Goal: Information Seeking & Learning: Learn about a topic

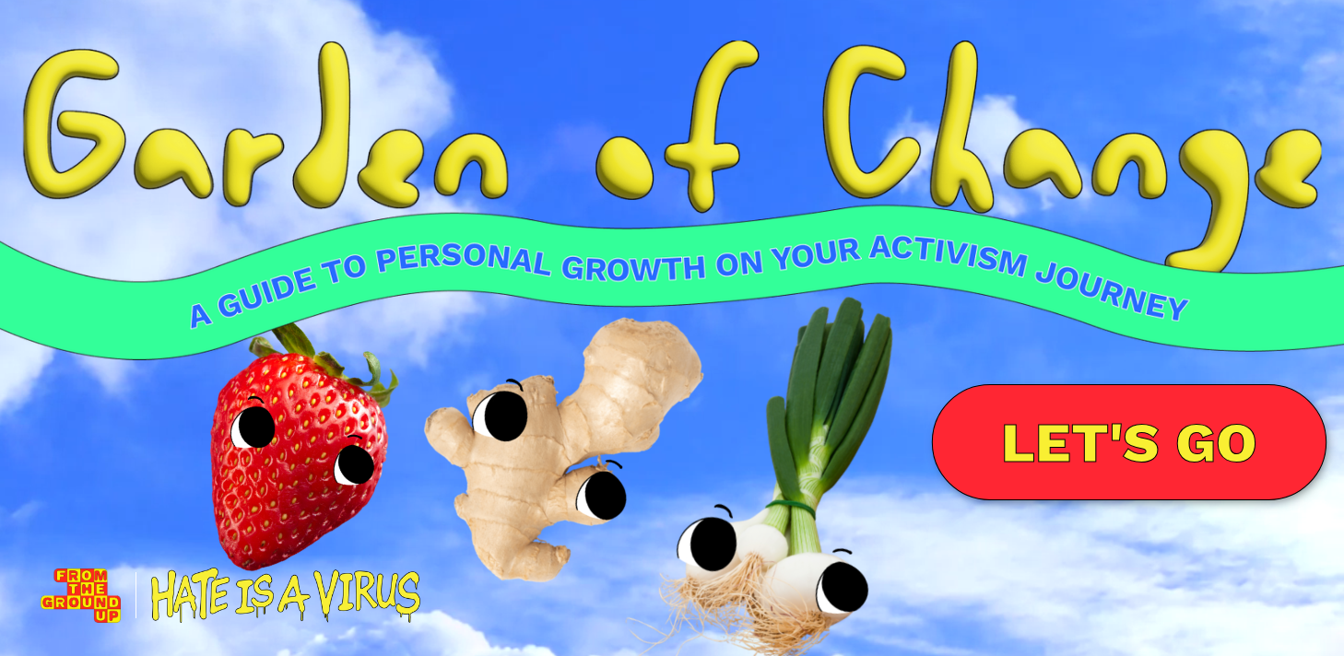
click at [1190, 413] on link "LET'S GO" at bounding box center [1129, 442] width 396 height 116
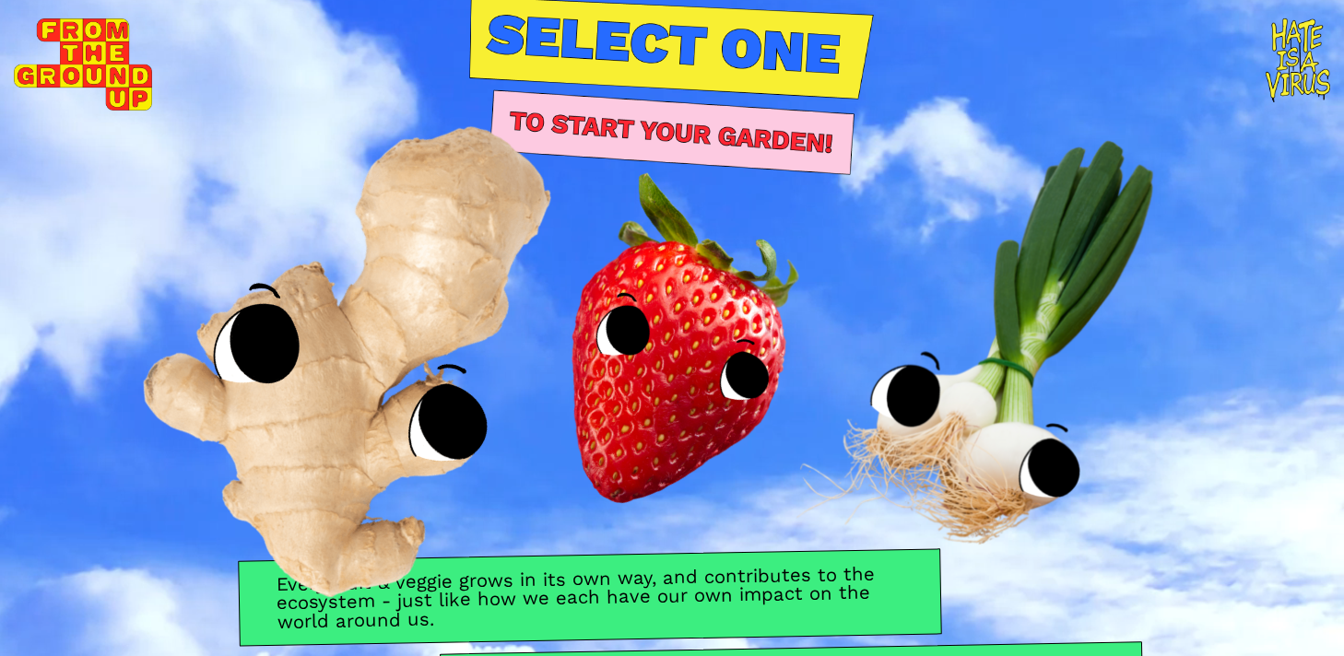
click at [410, 393] on img at bounding box center [370, 328] width 670 height 694
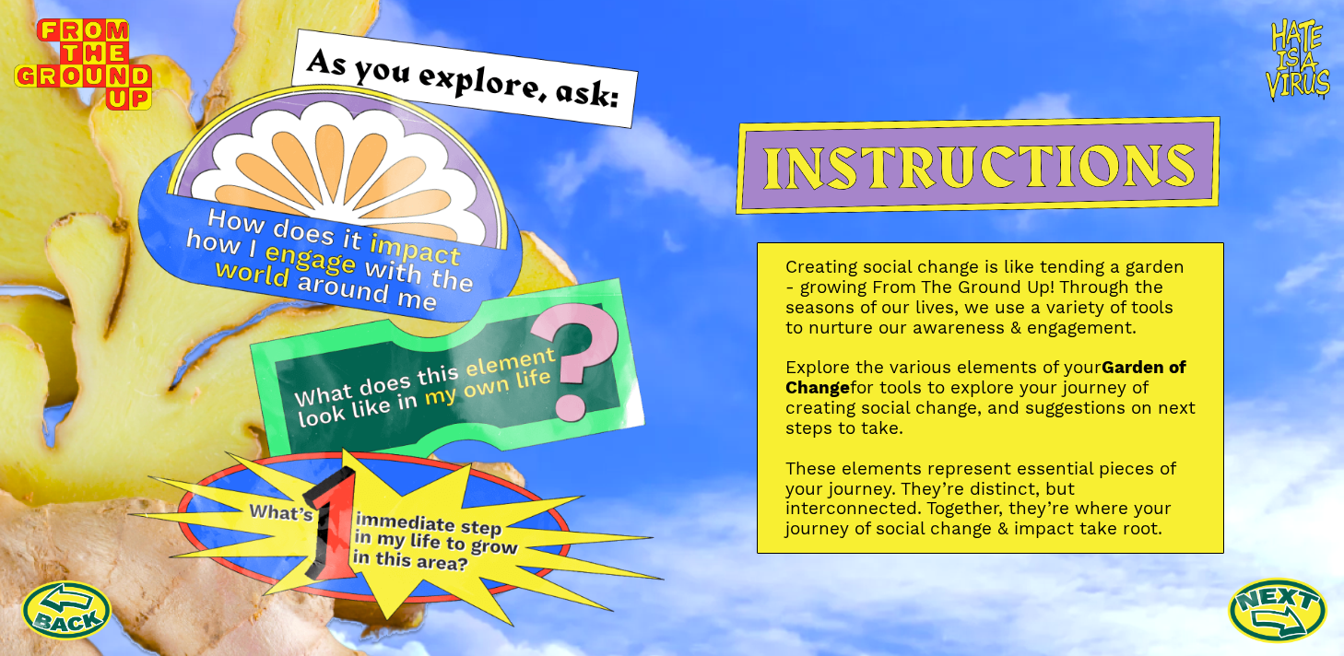
click at [1276, 613] on link at bounding box center [1277, 610] width 101 height 101
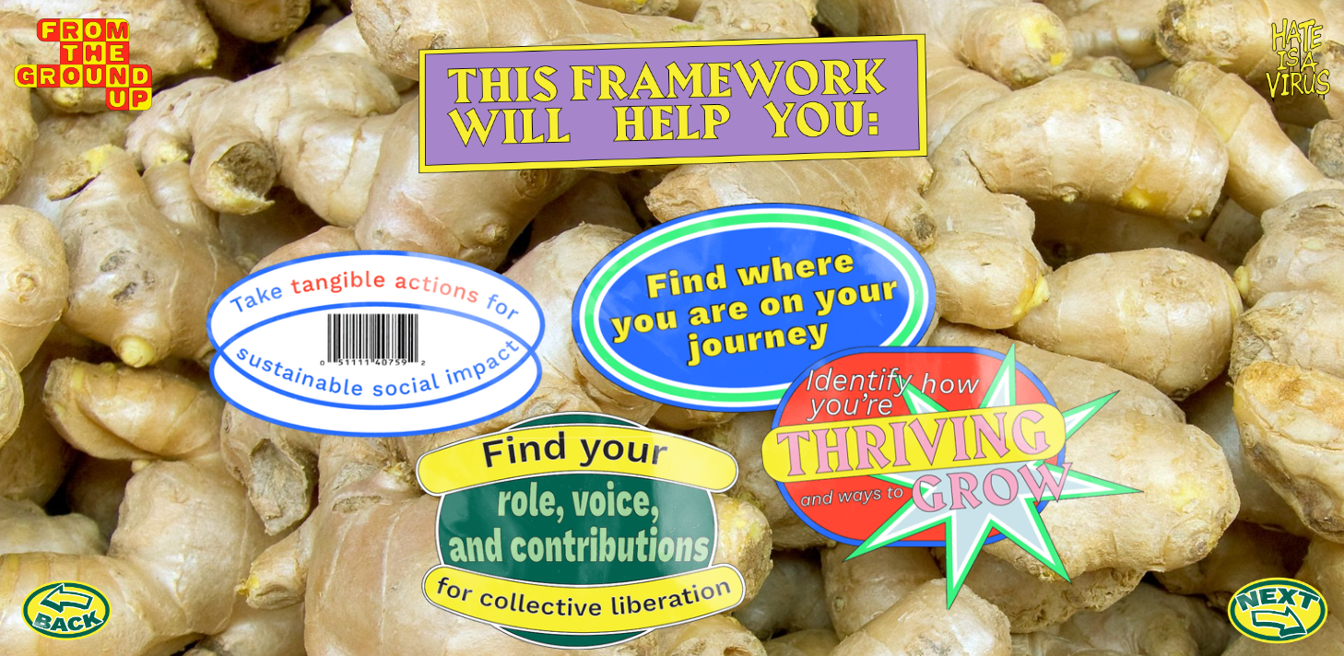
click at [1281, 623] on link at bounding box center [1277, 610] width 101 height 101
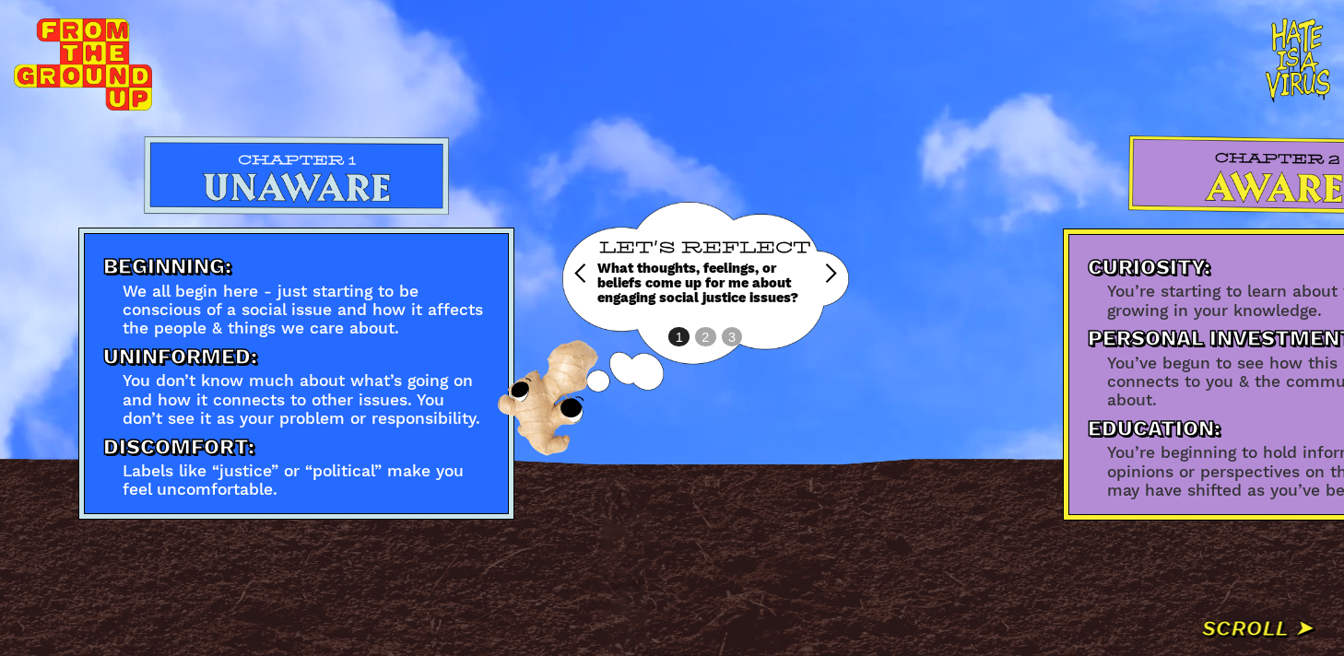
scroll to position [0, 954]
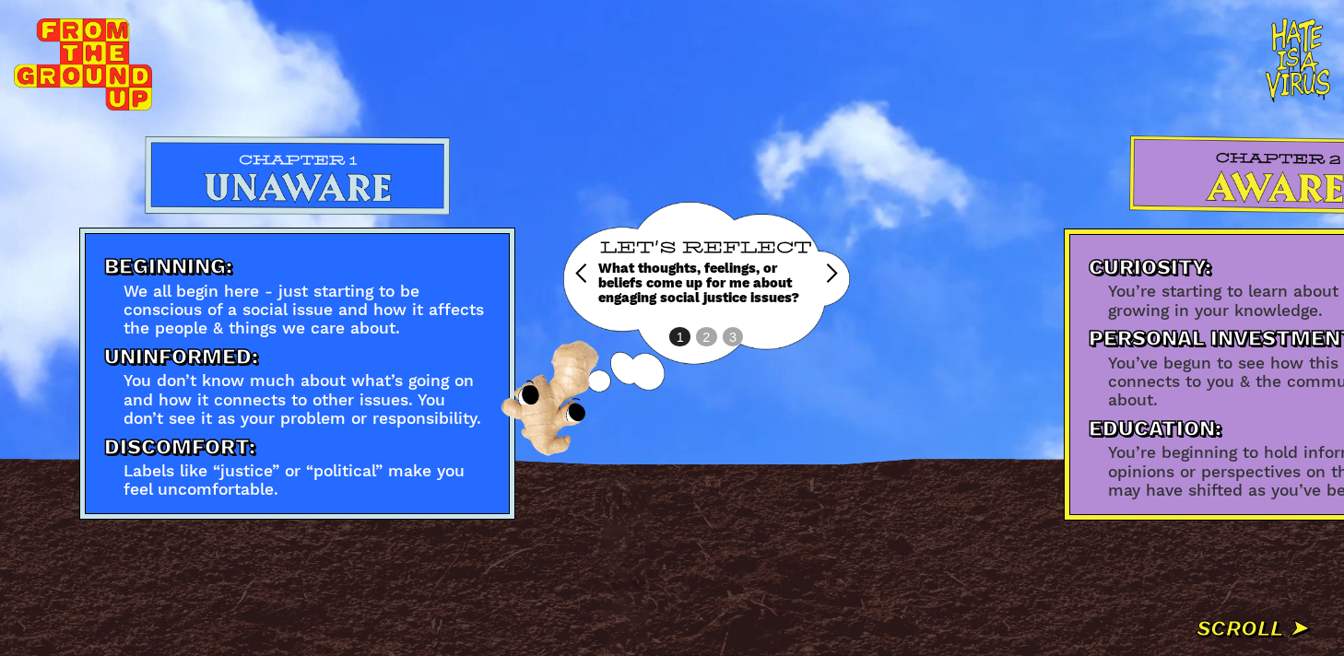
click at [189, 296] on div "We all begin here - just starting to be conscious of a social issue and how it …" at bounding box center [307, 310] width 367 height 56
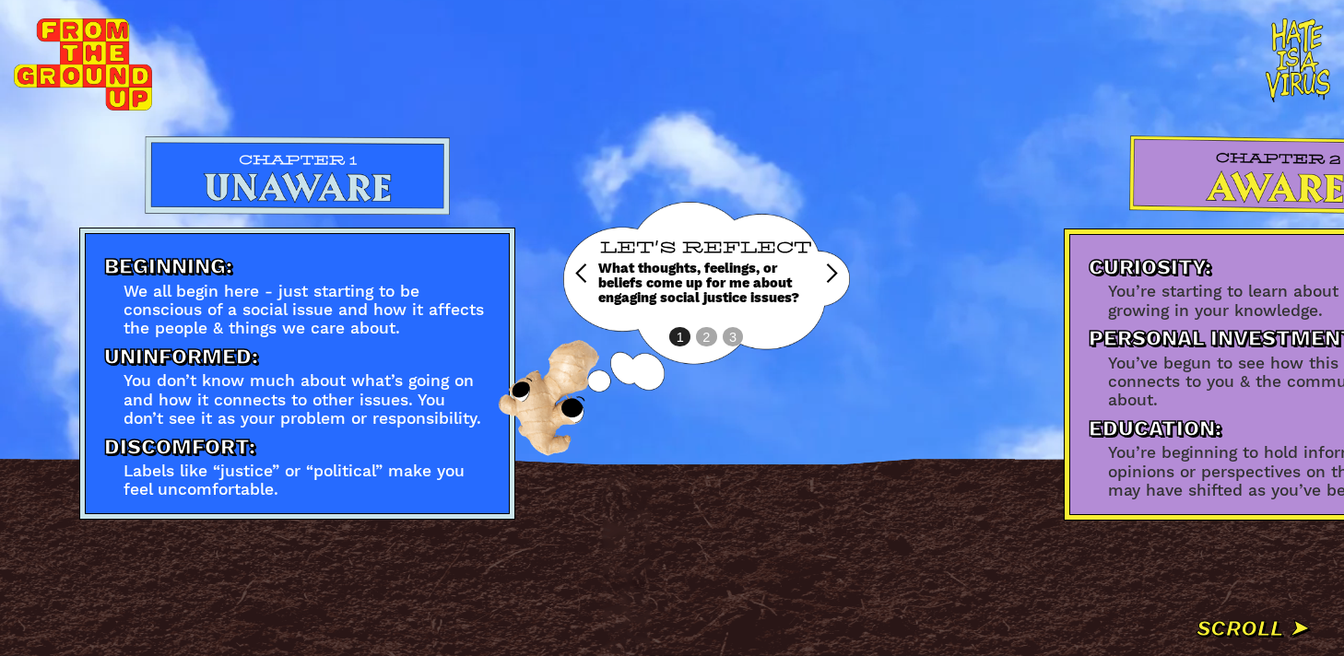
click at [710, 337] on div "LET'S REFLECT What thoughts, feelings, or beliefs come up for me about engaging…" at bounding box center [706, 273] width 217 height 143
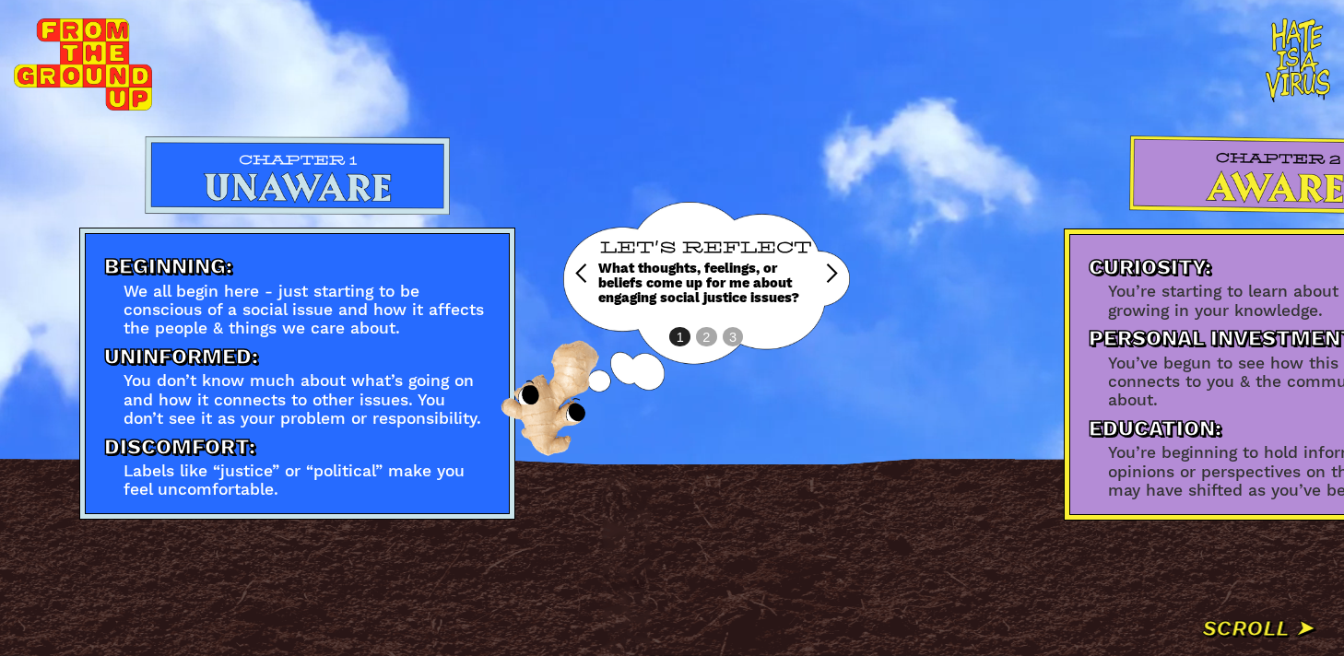
click at [707, 338] on div "LET'S REFLECT What thoughts, feelings, or beliefs come up for me about engaging…" at bounding box center [706, 273] width 217 height 143
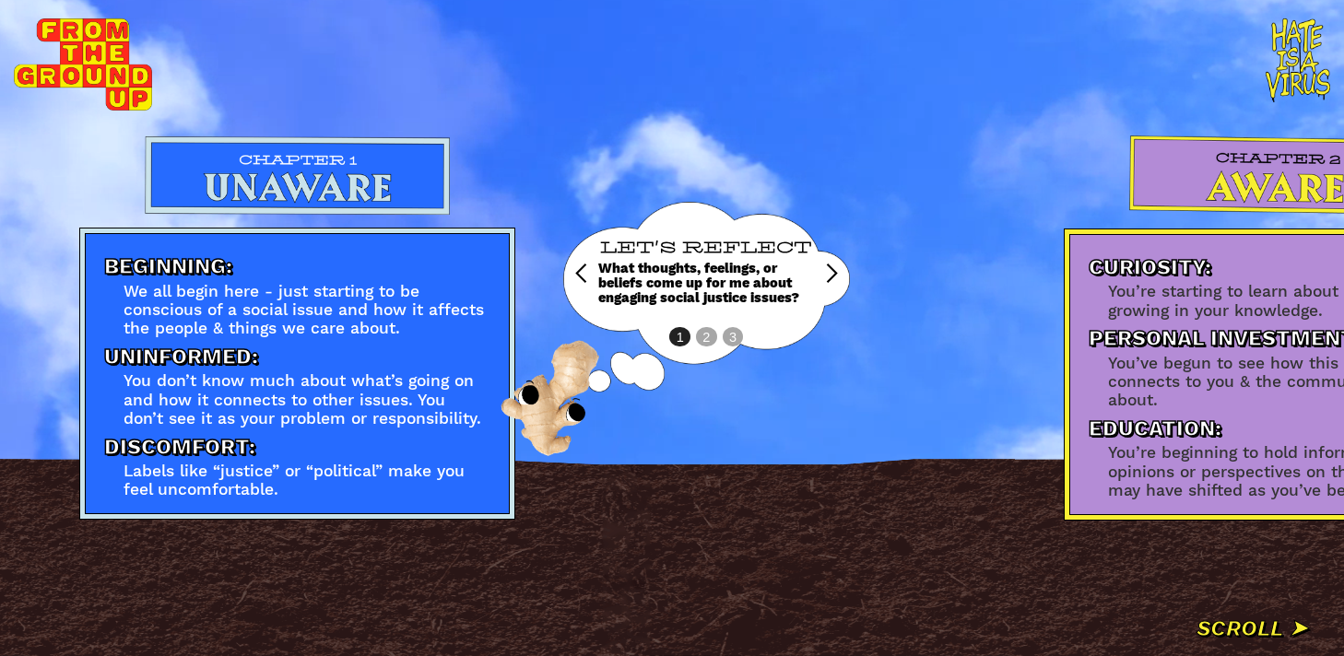
click at [833, 278] on div "next slide" at bounding box center [832, 274] width 22 height 22
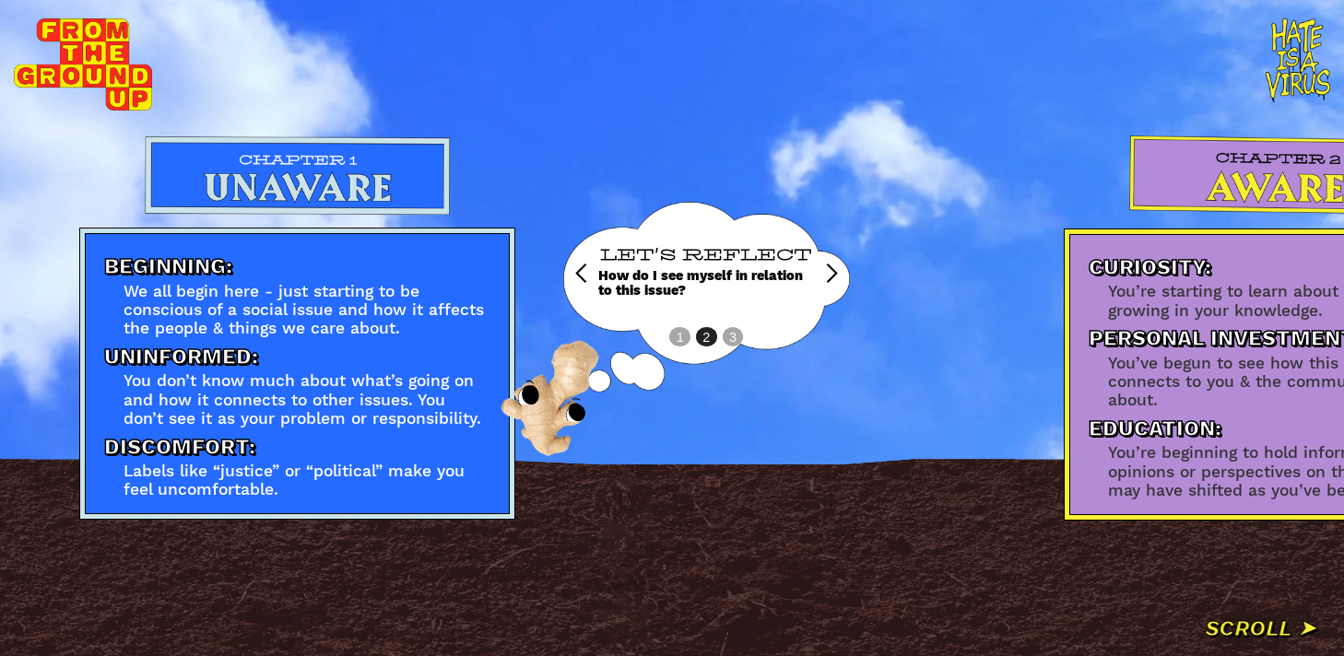
click at [826, 274] on div "next slide" at bounding box center [832, 274] width 22 height 22
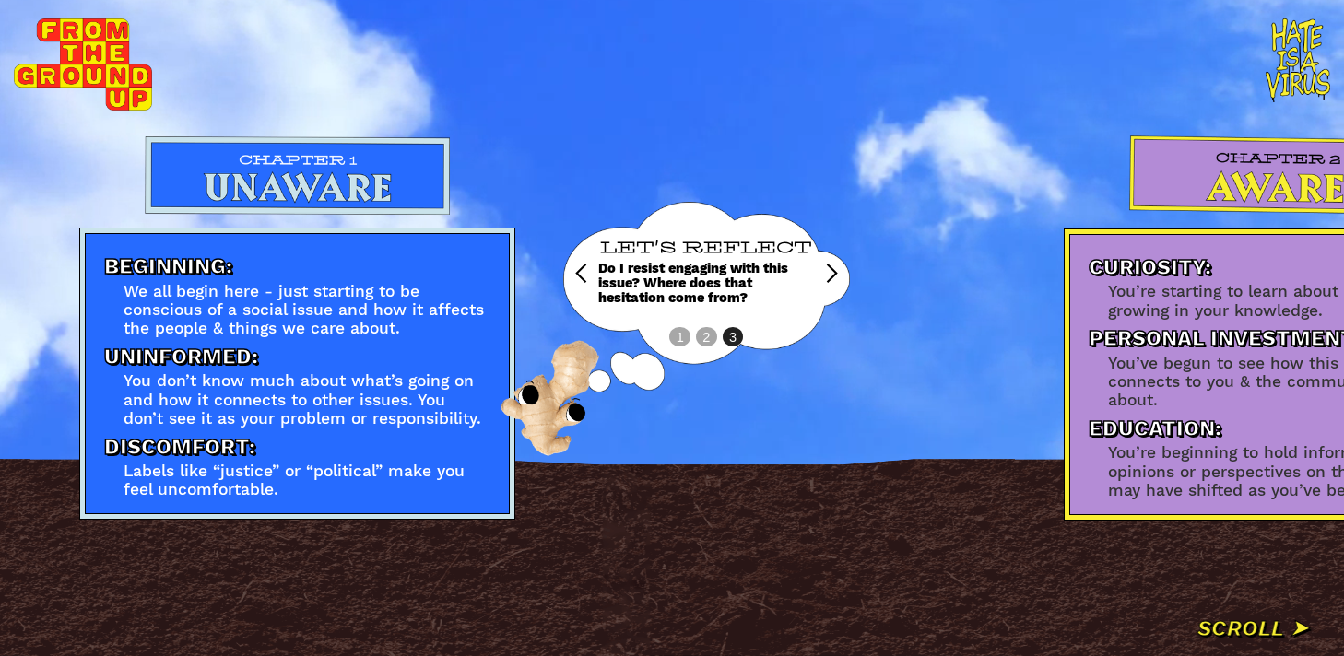
click at [578, 276] on div "previous slide" at bounding box center [582, 274] width 22 height 22
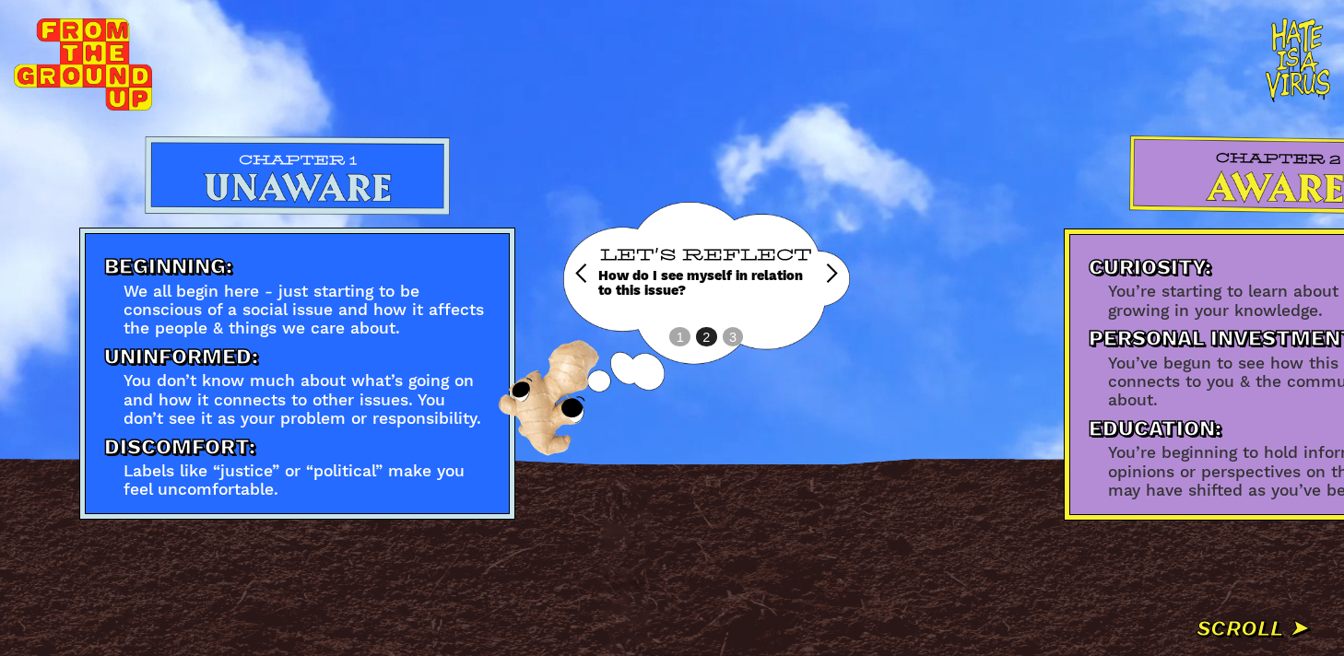
click at [578, 276] on div "previous slide" at bounding box center [582, 274] width 22 height 22
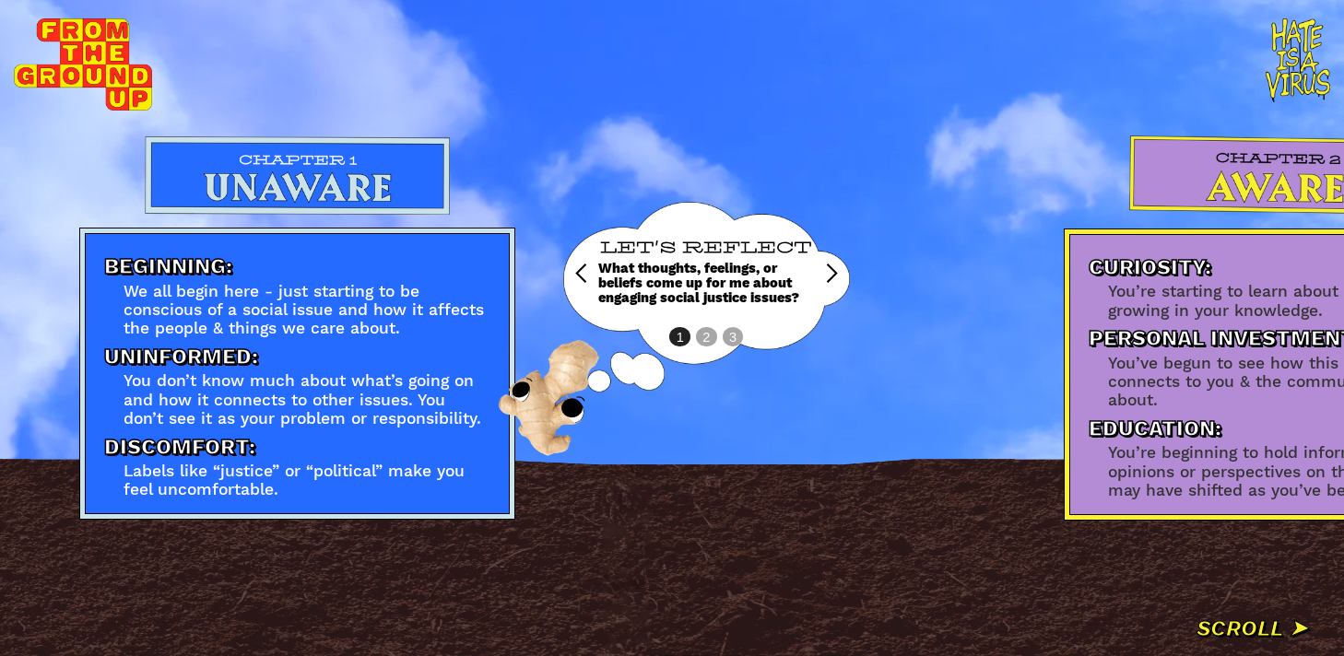
click at [481, 254] on div "Beginning: We all begin here - just starting to be conscious of a social issue …" at bounding box center [297, 373] width 425 height 281
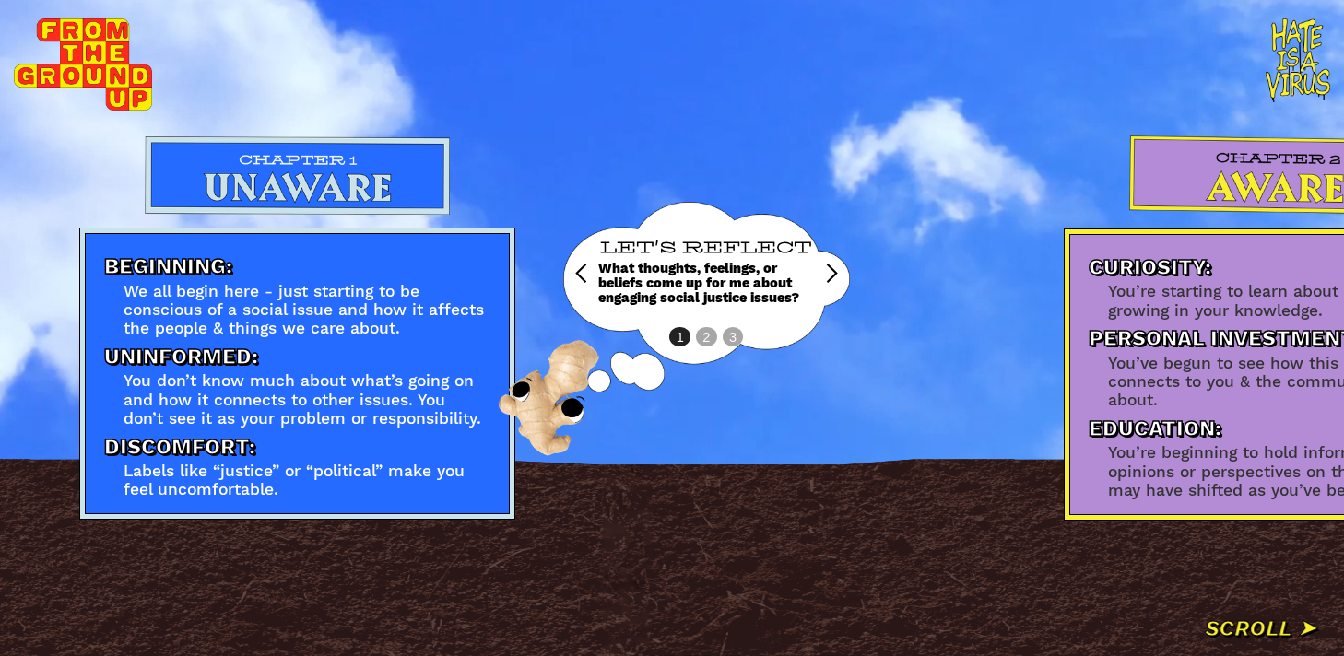
drag, startPoint x: 719, startPoint y: 304, endPoint x: 781, endPoint y: 304, distance: 61.8
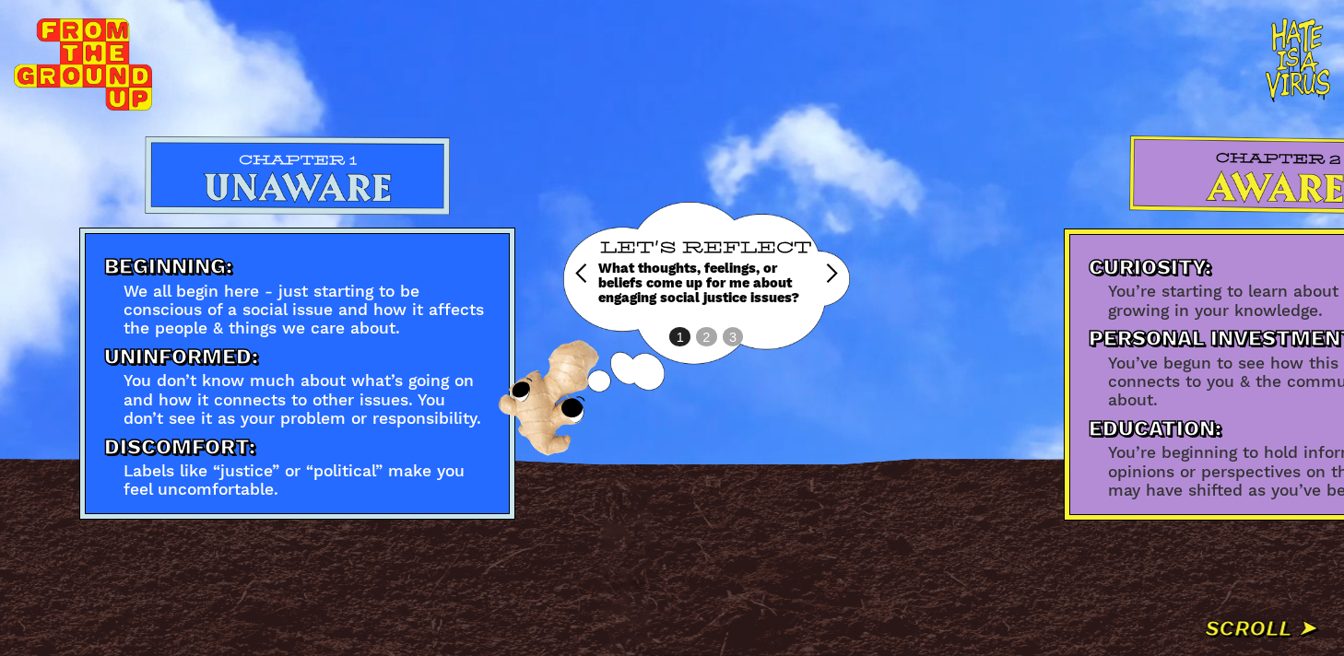
click at [781, 304] on div "LET'S REFLECT What thoughts, feelings, or beliefs come up for me about engaging…" at bounding box center [706, 273] width 271 height 143
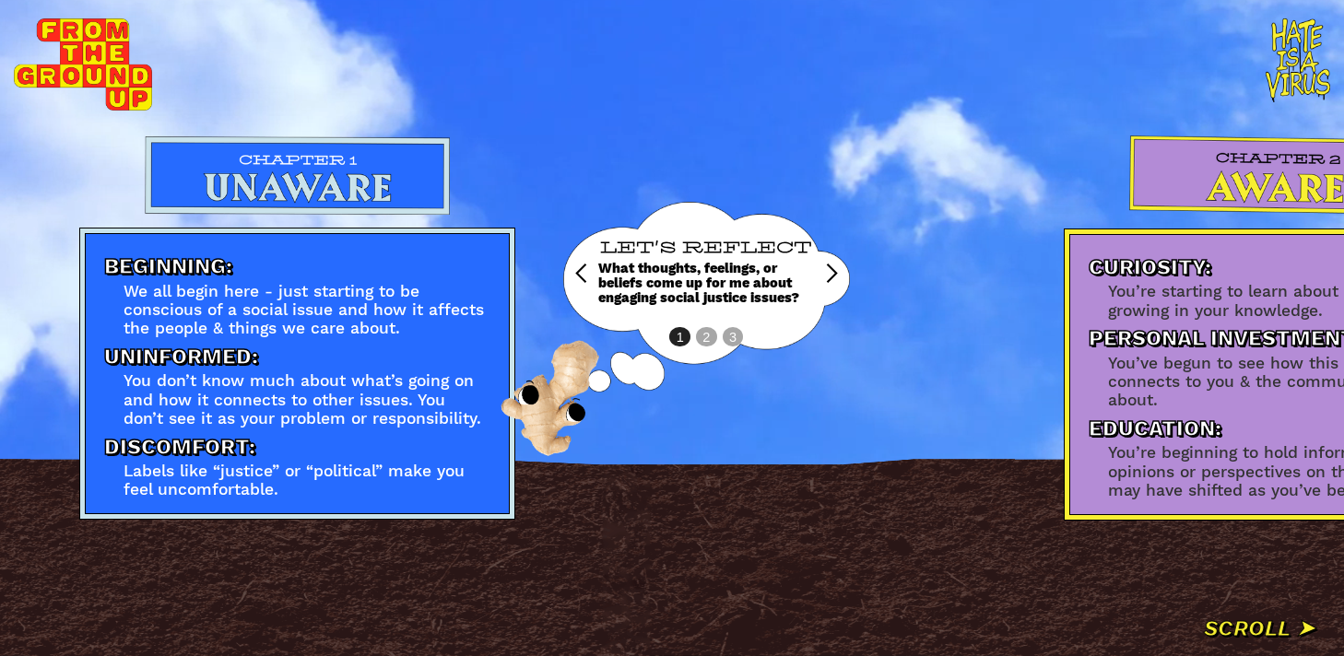
click at [781, 304] on div "next slide" at bounding box center [806, 273] width 74 height 143
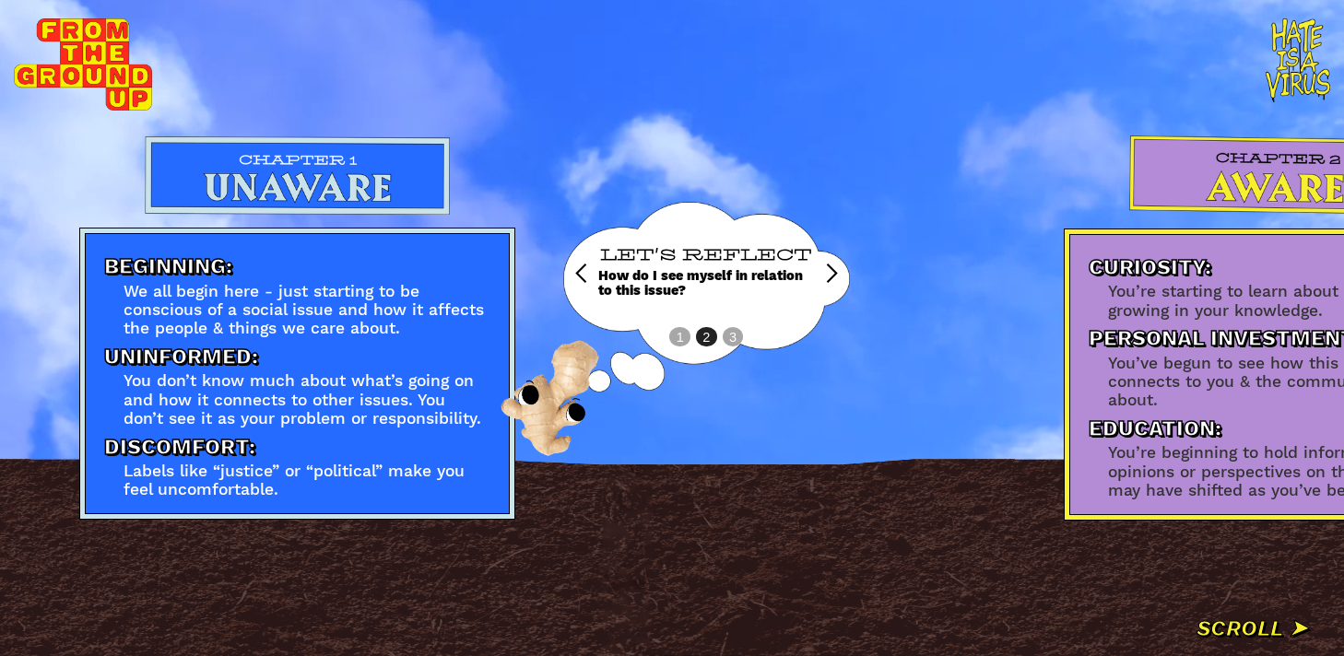
click at [583, 270] on div "previous slide" at bounding box center [582, 274] width 22 height 22
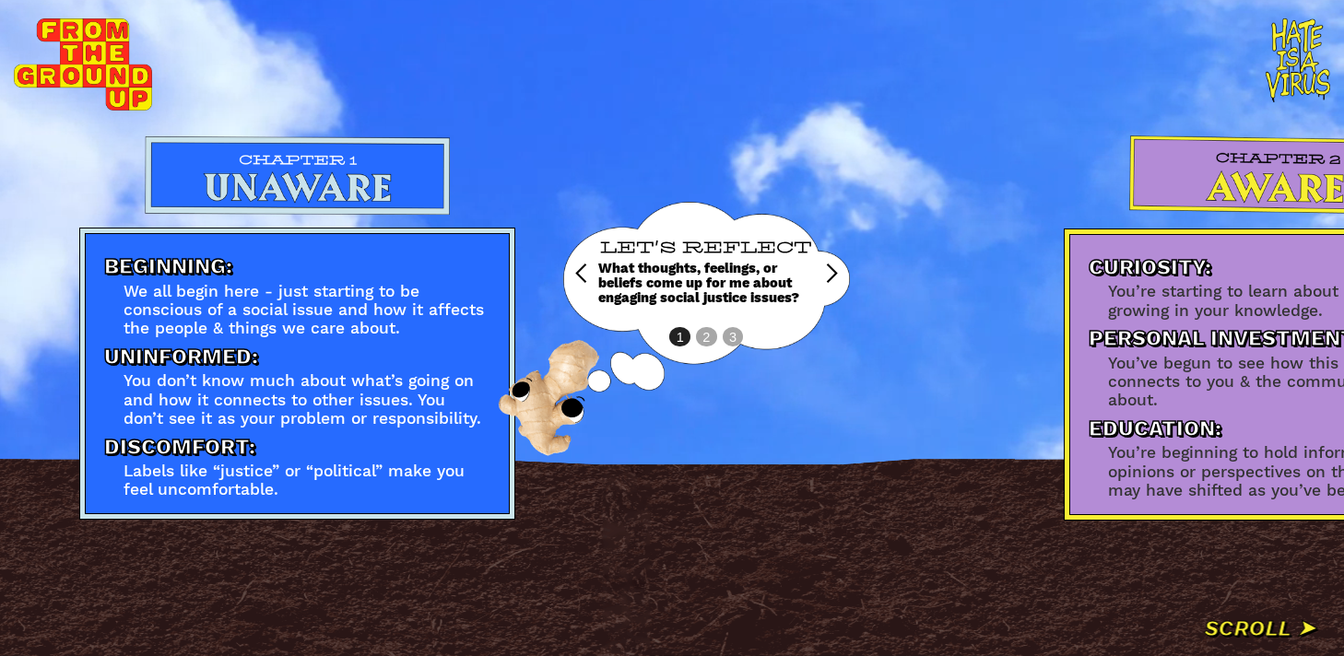
click at [821, 369] on img at bounding box center [707, 297] width 288 height 190
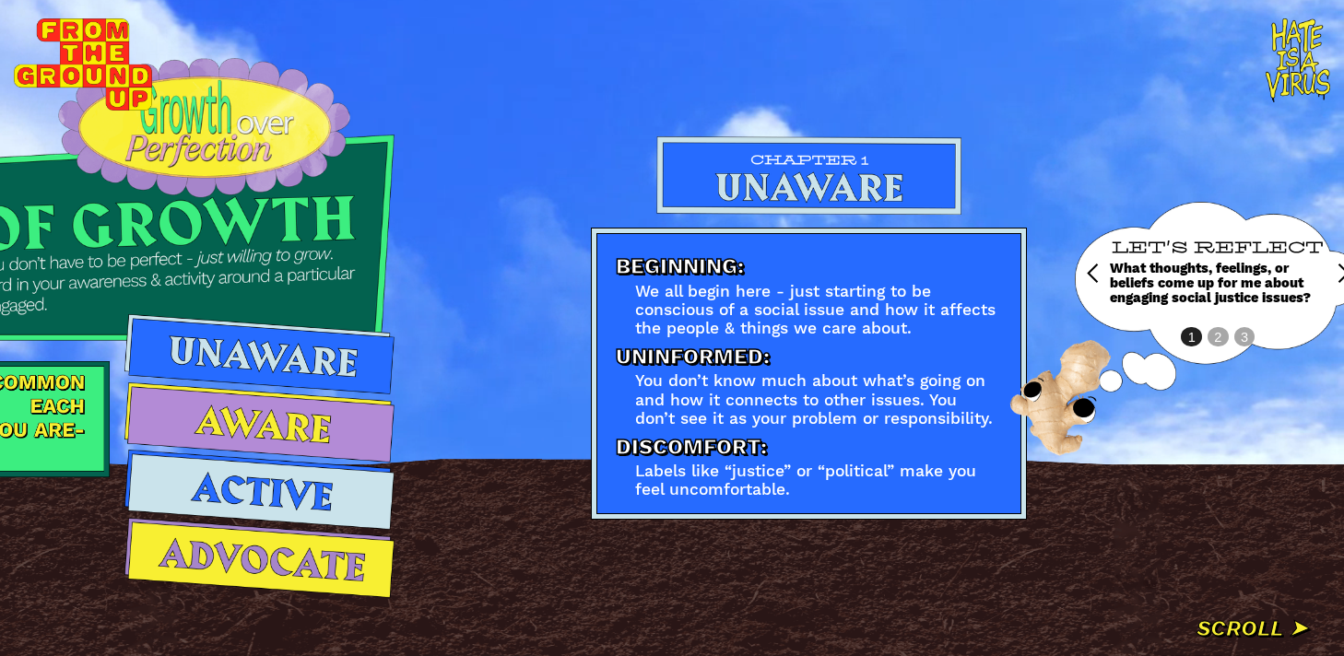
scroll to position [0, 0]
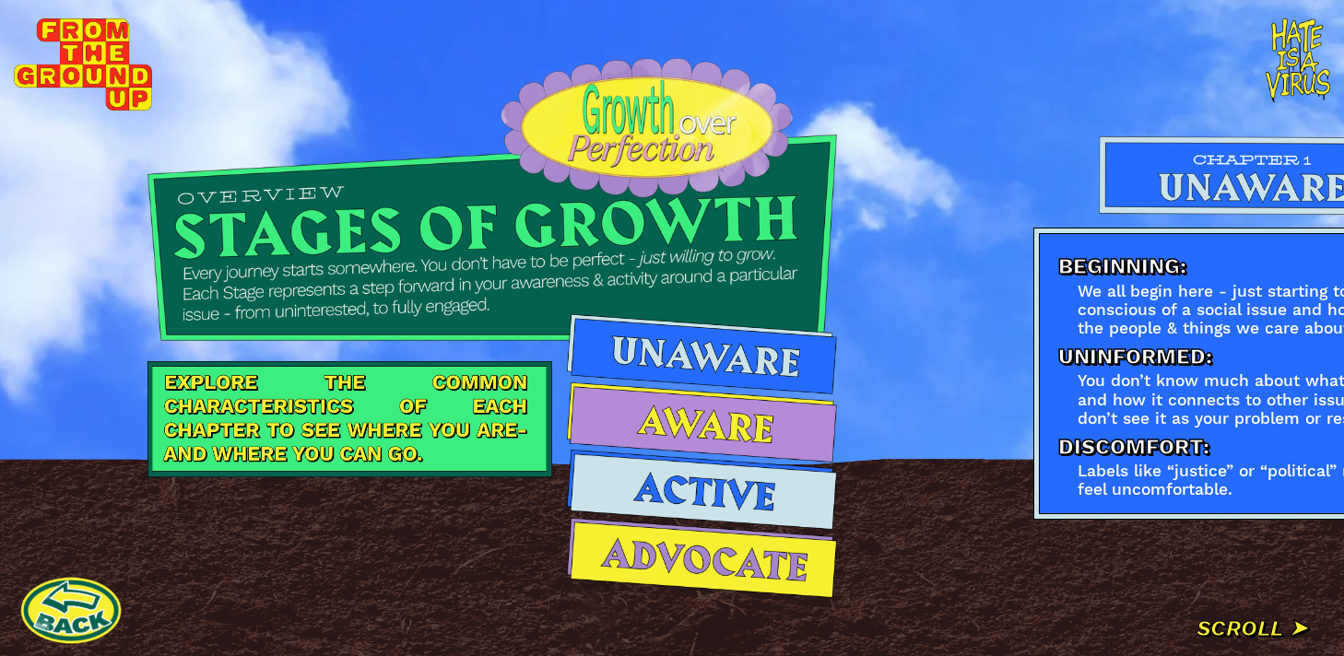
click at [83, 597] on link at bounding box center [70, 610] width 101 height 101
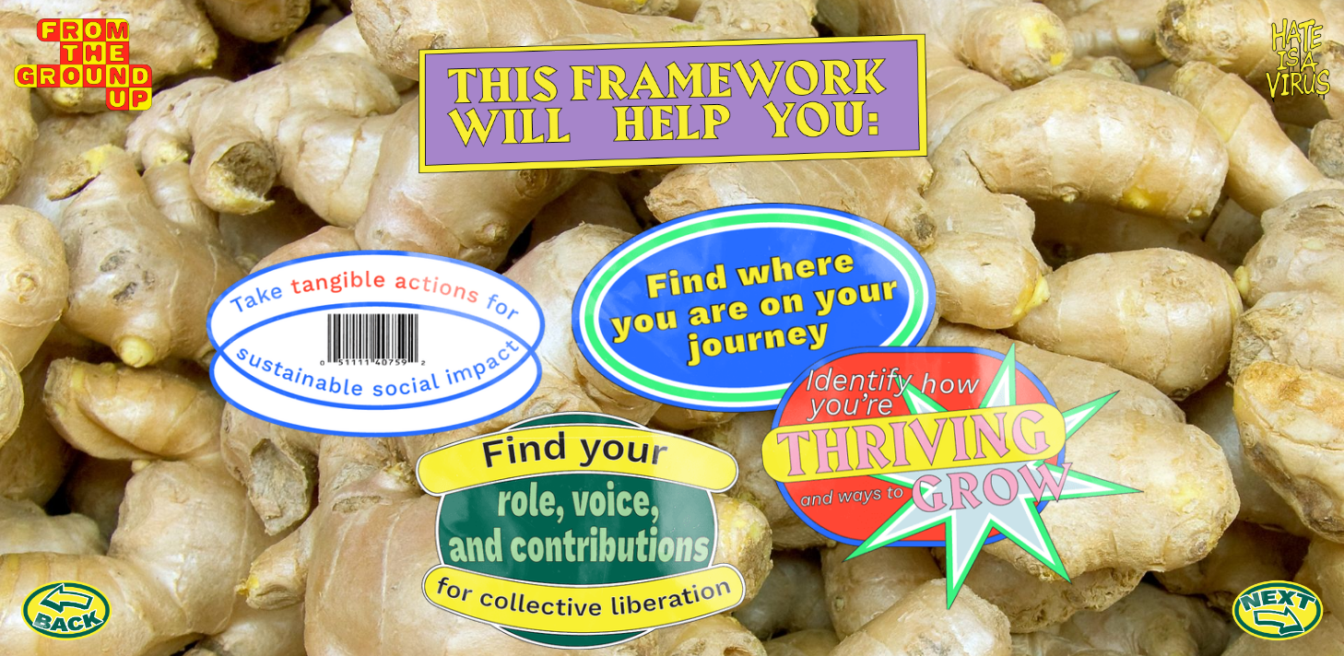
click at [83, 597] on link at bounding box center [66, 610] width 92 height 92
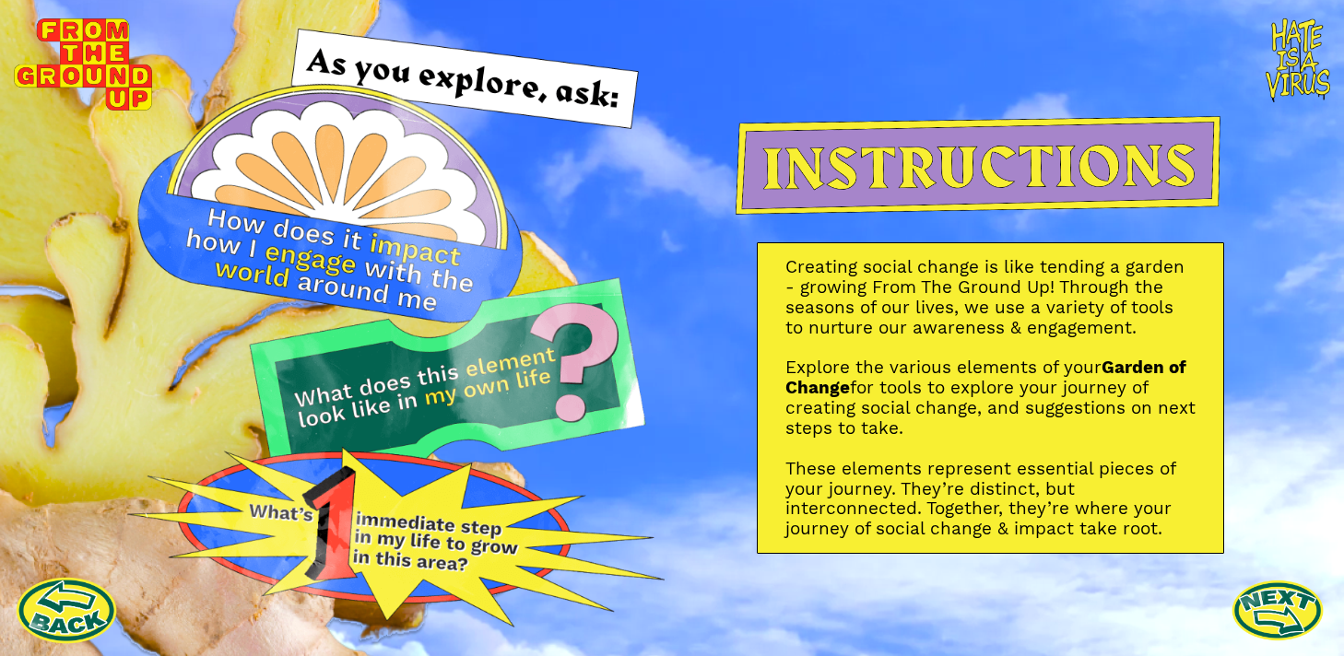
click at [89, 591] on link at bounding box center [66, 610] width 101 height 101
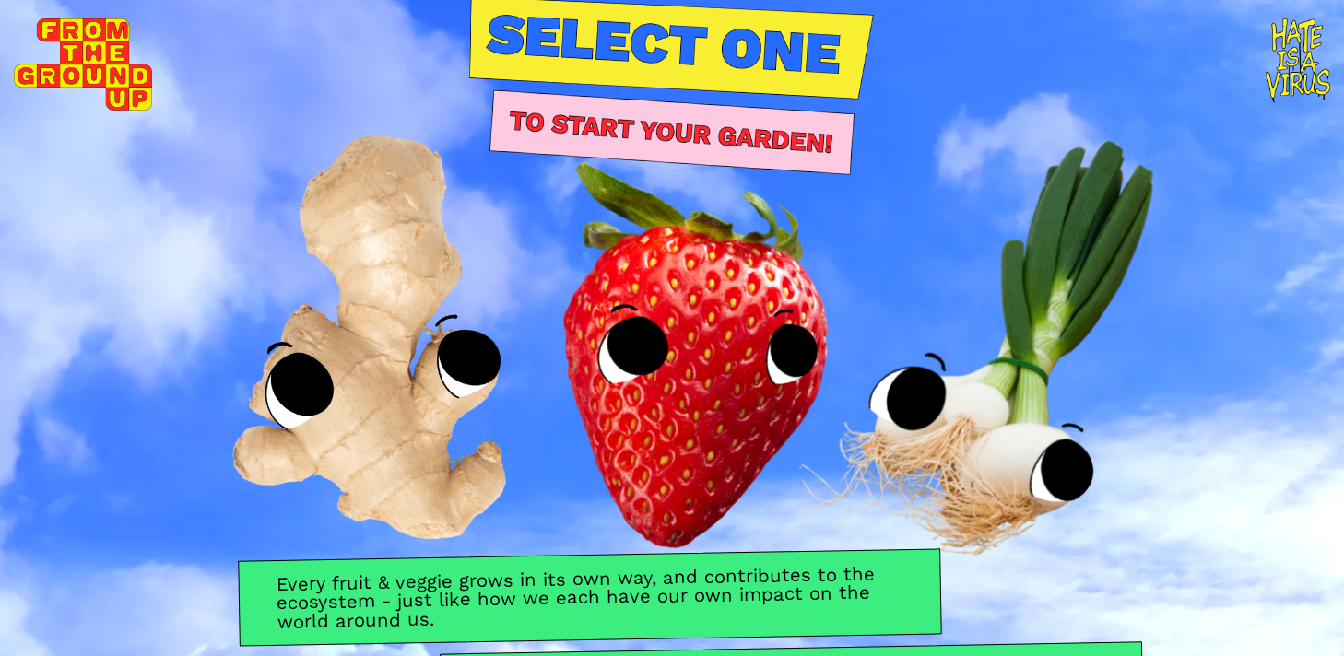
click at [449, 350] on img at bounding box center [672, 328] width 542 height 540
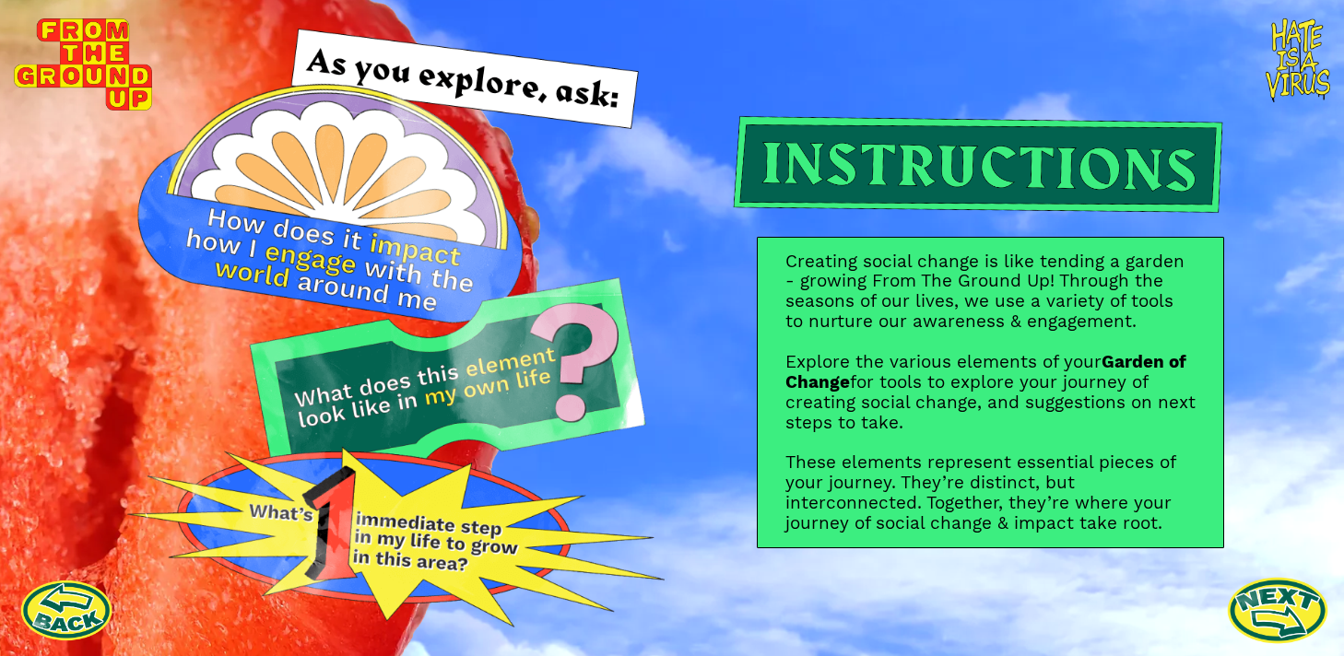
click at [1253, 608] on link at bounding box center [1277, 610] width 101 height 101
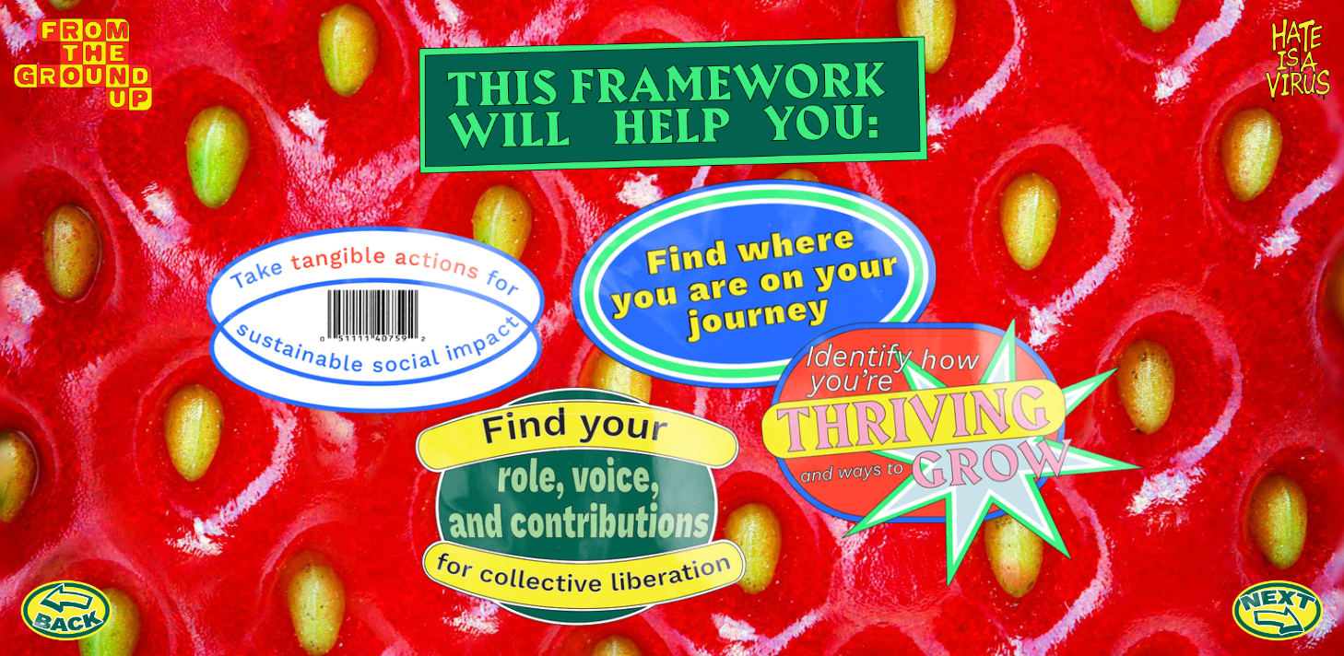
click at [1253, 608] on link at bounding box center [1278, 610] width 92 height 92
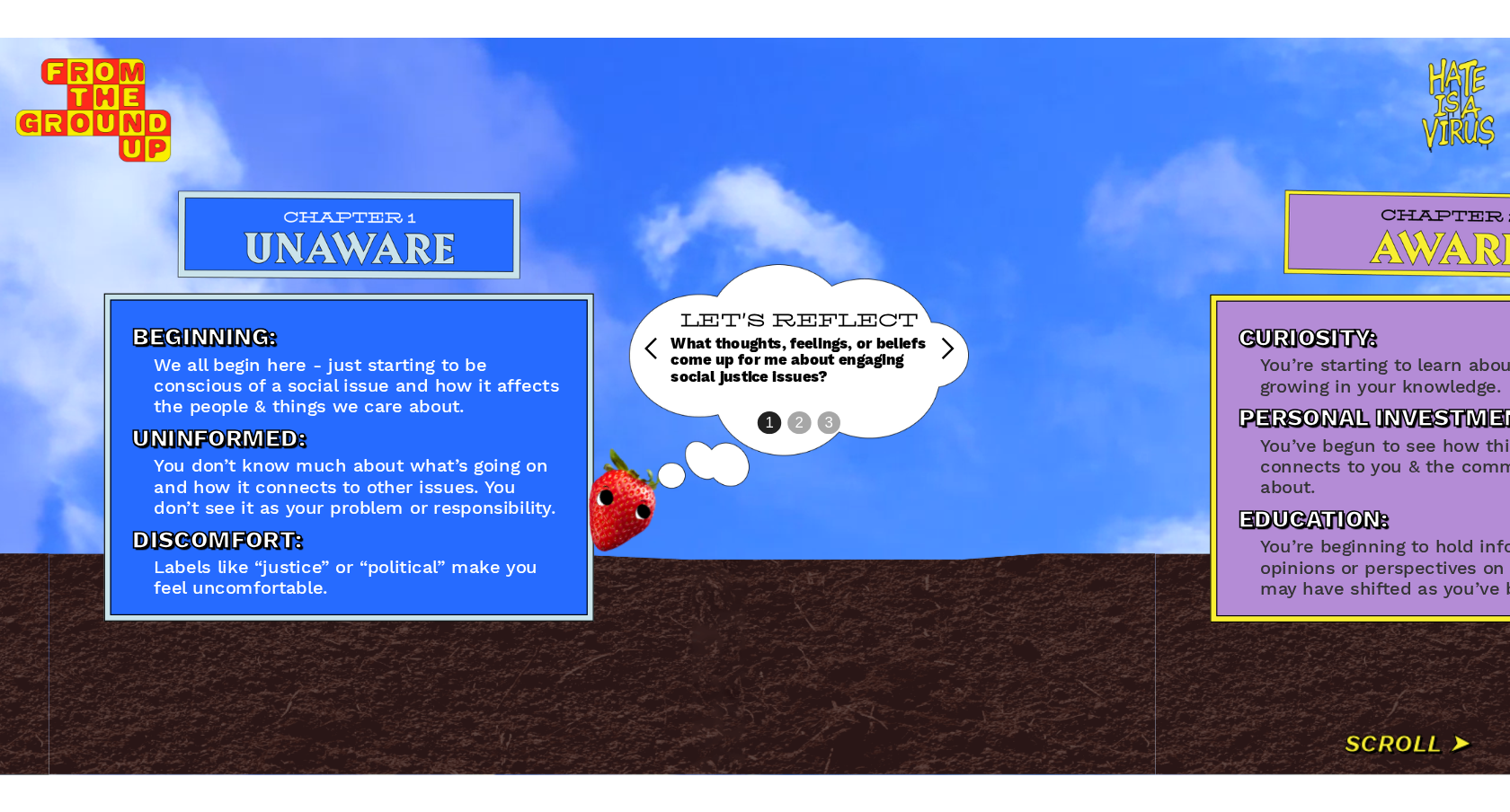
scroll to position [0, 918]
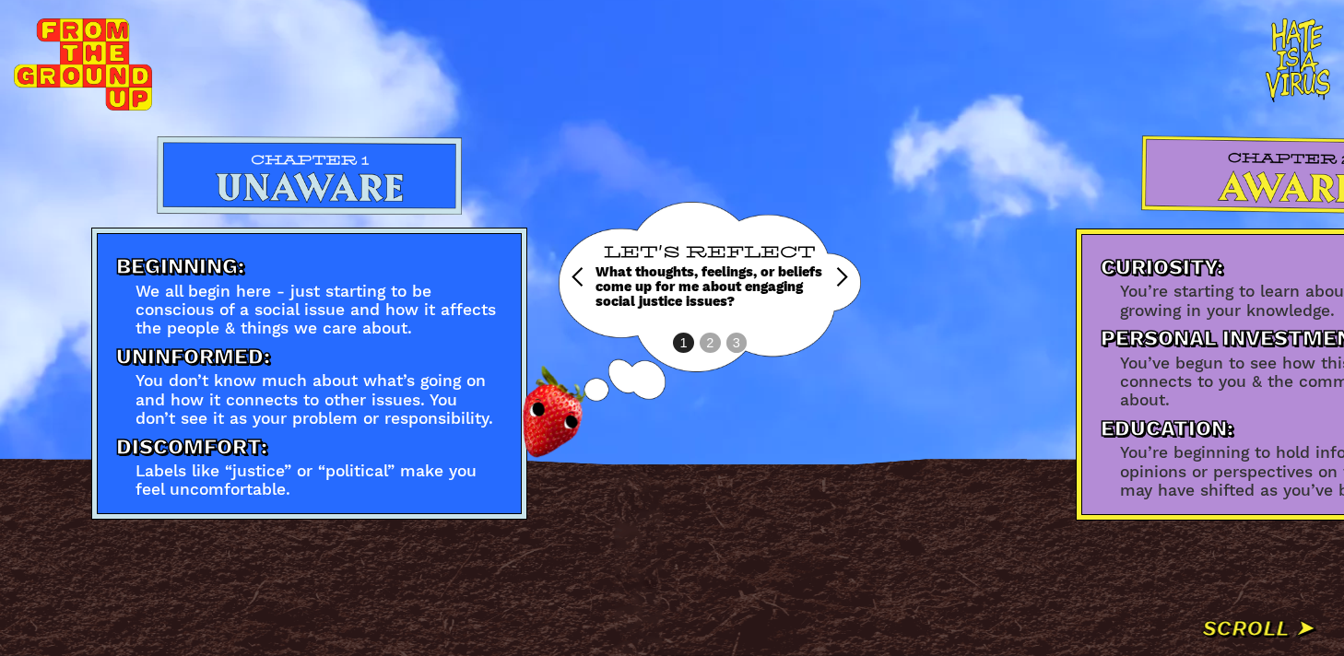
click at [849, 273] on div "next slide" at bounding box center [842, 277] width 22 height 22
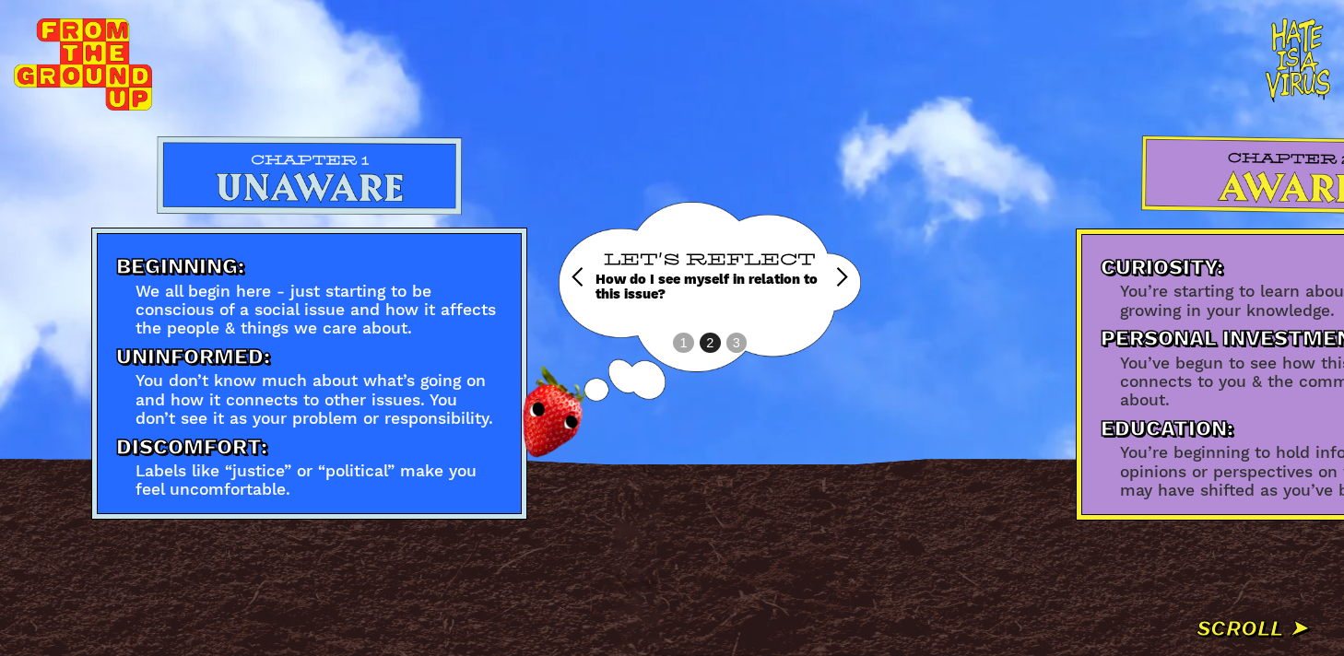
click at [849, 273] on div "next slide" at bounding box center [842, 277] width 22 height 22
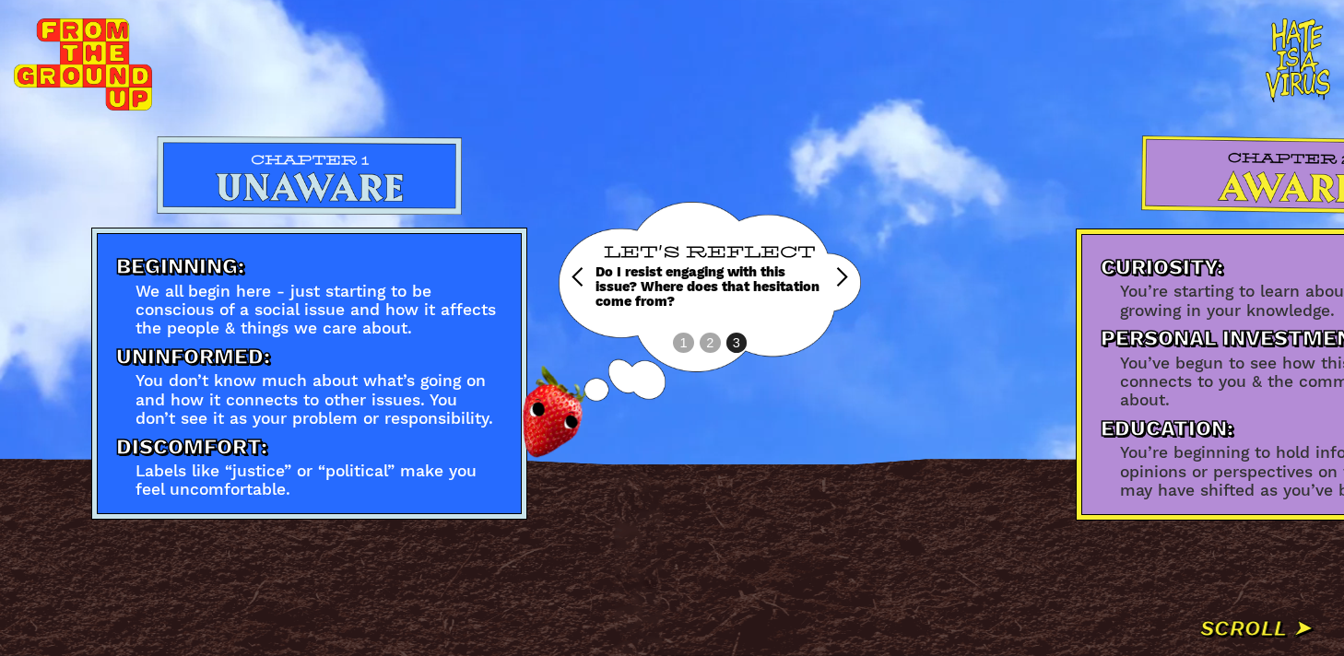
click at [896, 342] on div "Beginning: We all begin here - just starting to be conscious of a social issue …" at bounding box center [534, 328] width 886 height 384
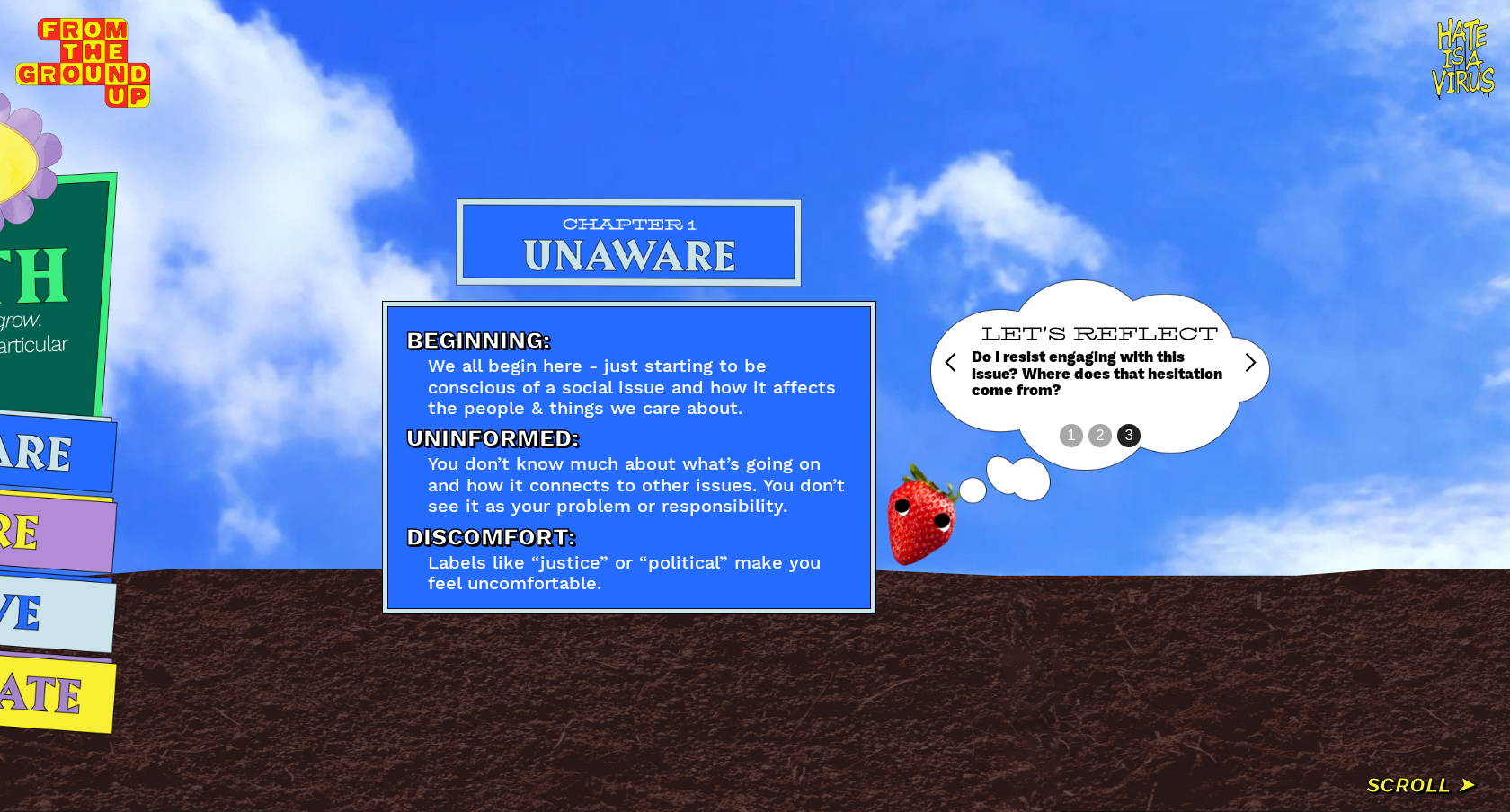
scroll to position [0, 0]
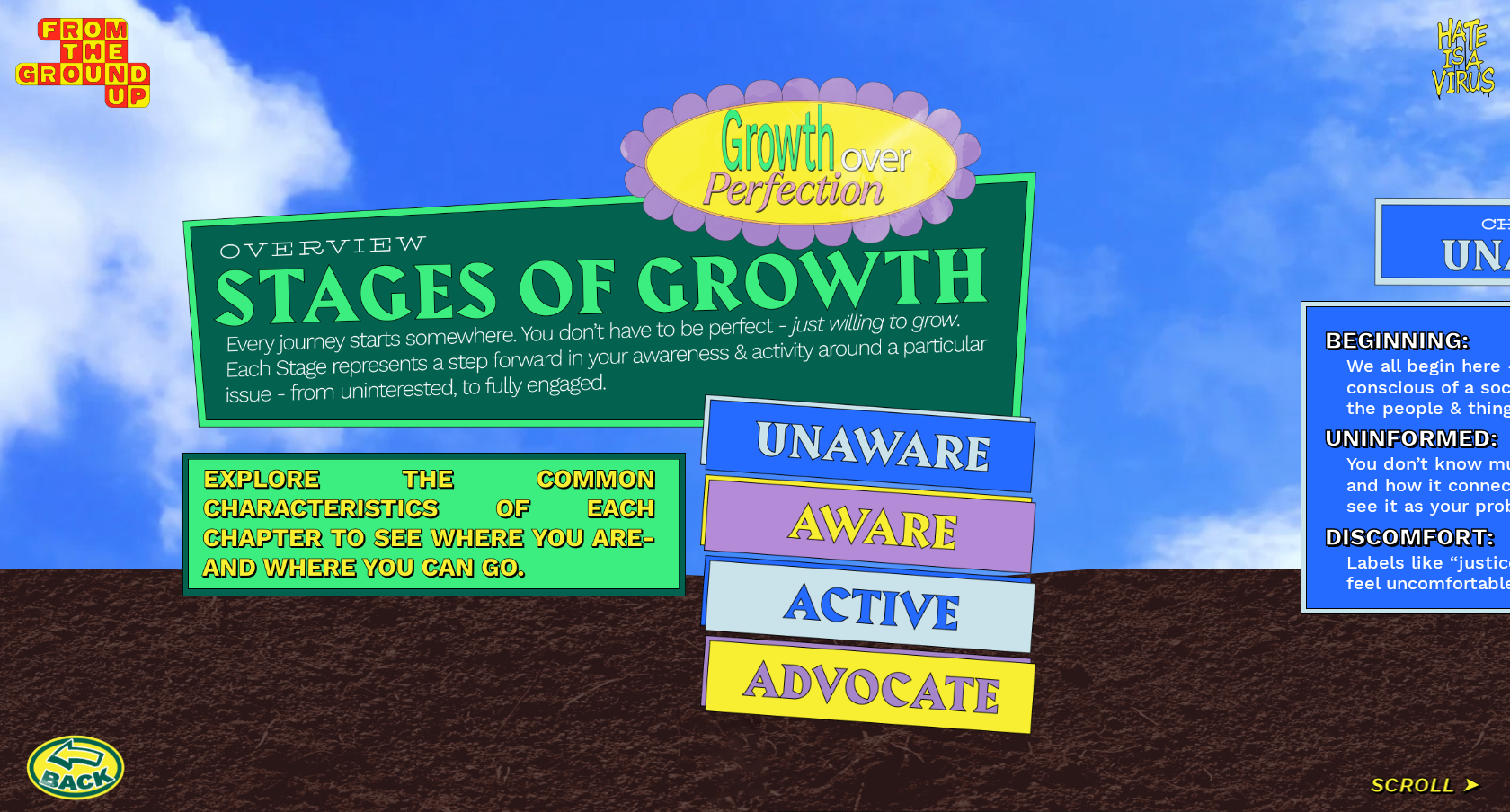
click at [87, 639] on link at bounding box center [75, 767] width 98 height 98
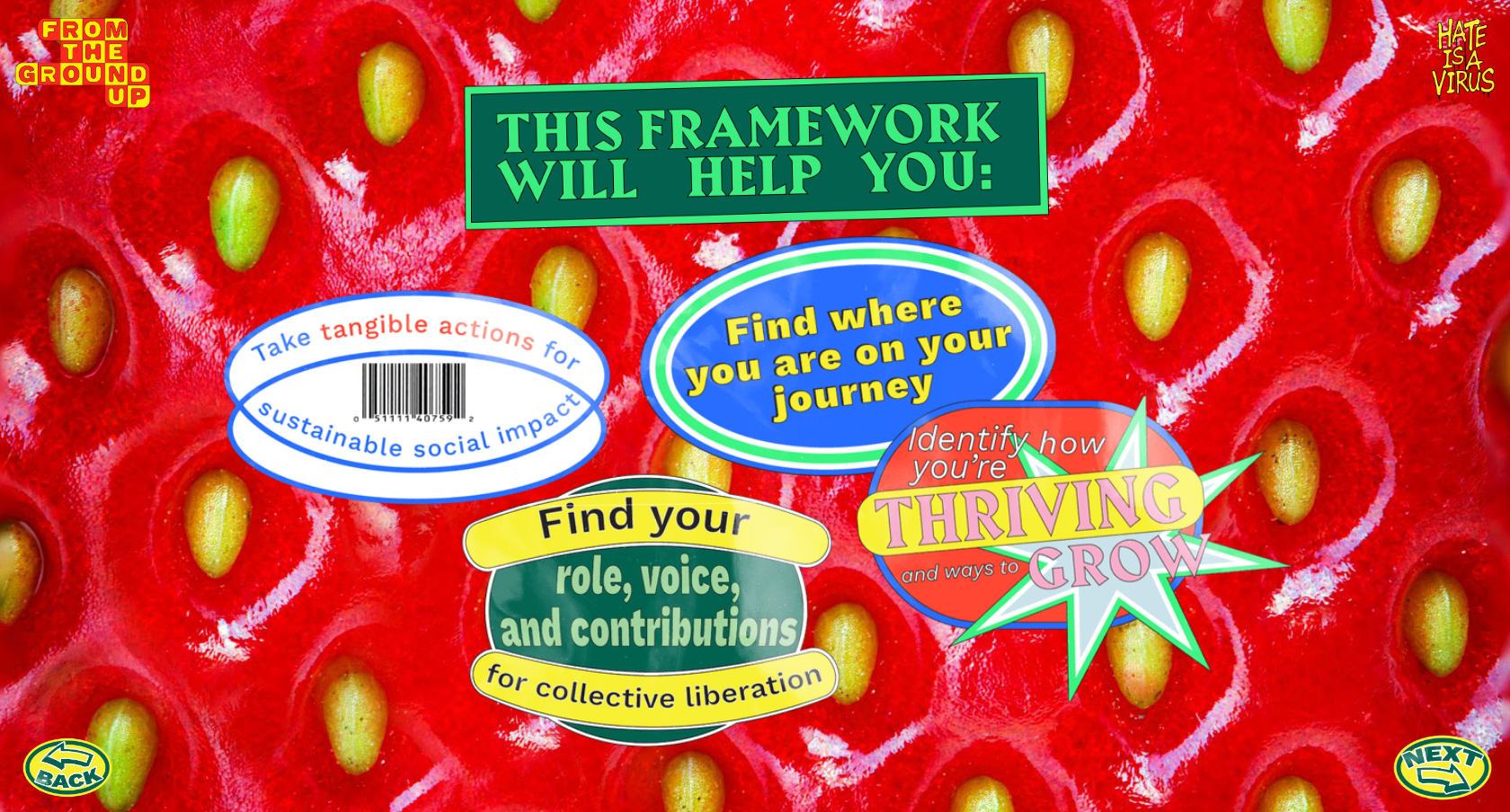
click at [1471, 768] on link at bounding box center [1442, 767] width 98 height 98
